Goal: Task Accomplishment & Management: Manage account settings

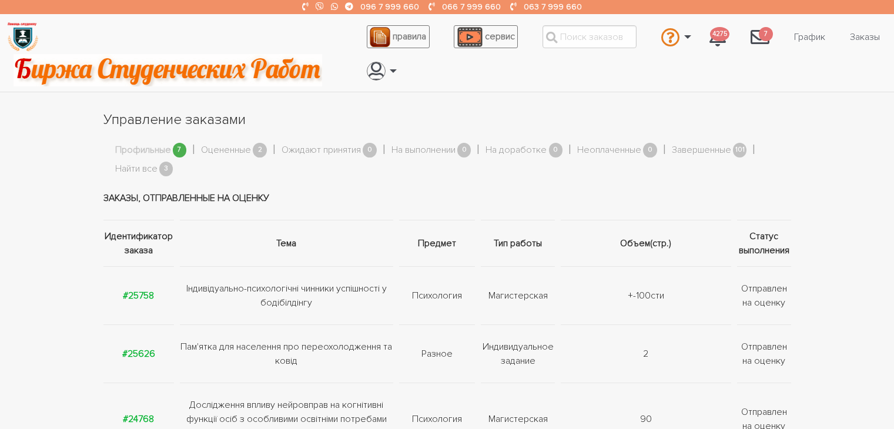
scroll to position [353, 0]
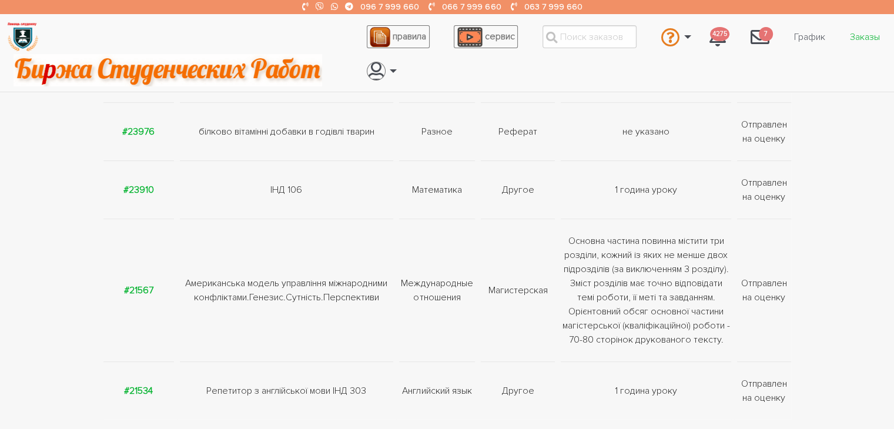
drag, startPoint x: 0, startPoint y: 0, endPoint x: 874, endPoint y: 35, distance: 874.2
click at [874, 35] on link "Заказы" at bounding box center [865, 37] width 49 height 22
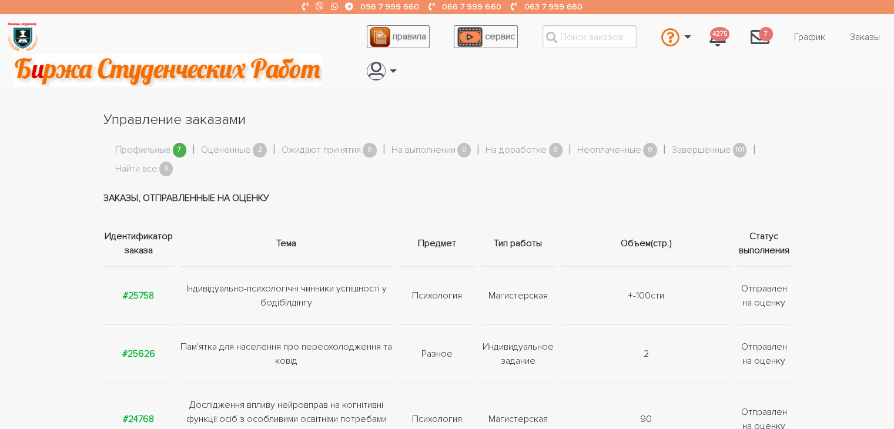
click at [128, 146] on link "Профильные" at bounding box center [143, 150] width 56 height 15
click at [139, 169] on link "Найти все" at bounding box center [136, 169] width 42 height 15
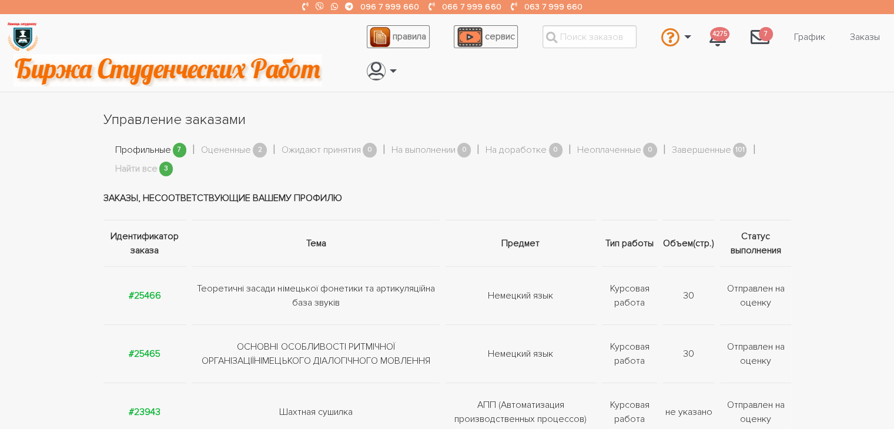
click at [148, 151] on link "Профильные" at bounding box center [143, 150] width 56 height 15
